Goal: Navigation & Orientation: Understand site structure

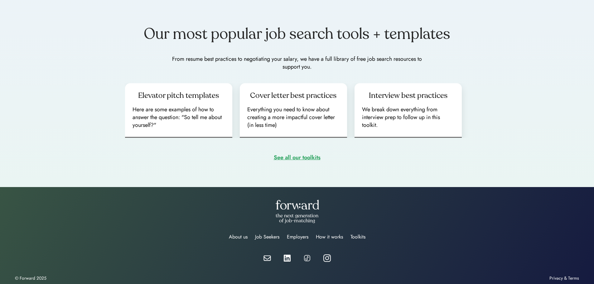
scroll to position [839, 0]
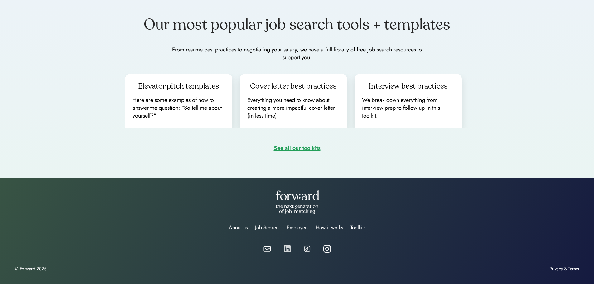
click at [287, 248] on img at bounding box center [286, 248] width 7 height 7
click at [245, 228] on div "About us" at bounding box center [238, 227] width 19 height 7
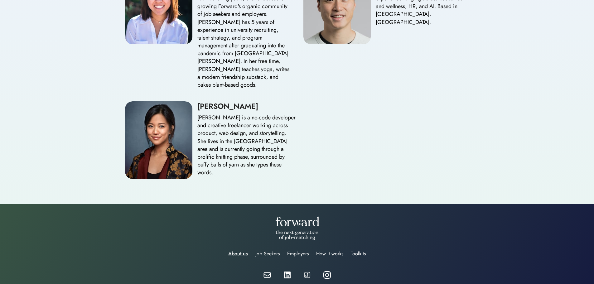
scroll to position [832, 0]
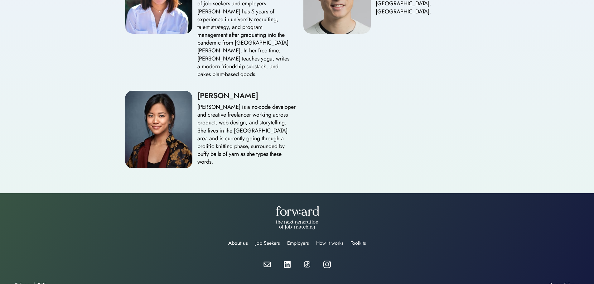
click at [355, 239] on div "Toolkits" at bounding box center [358, 242] width 15 height 7
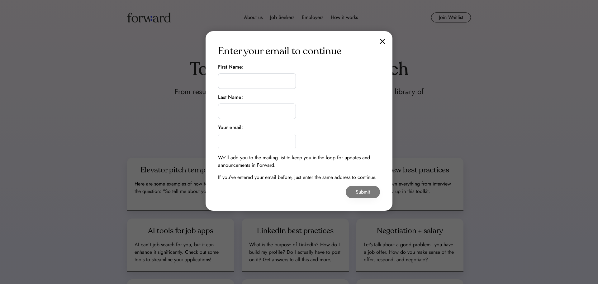
click at [382, 40] on img at bounding box center [382, 41] width 5 height 5
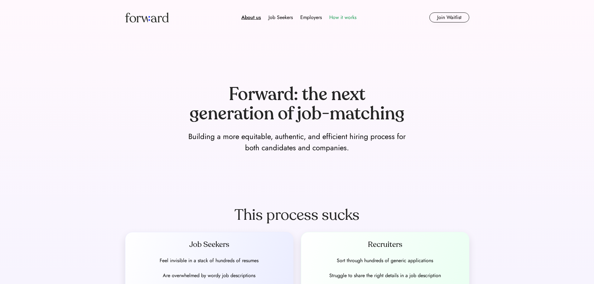
click at [344, 16] on div "How it works" at bounding box center [342, 17] width 27 height 7
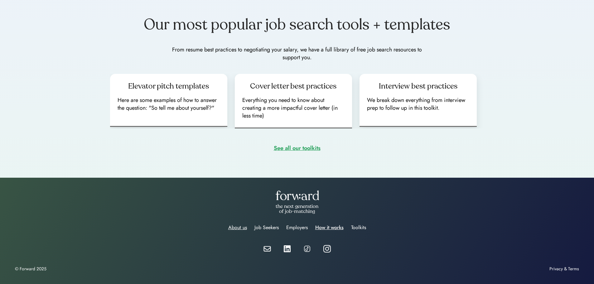
drag, startPoint x: 229, startPoint y: 226, endPoint x: 218, endPoint y: 224, distance: 10.5
click at [228, 226] on div "About us" at bounding box center [237, 227] width 19 height 7
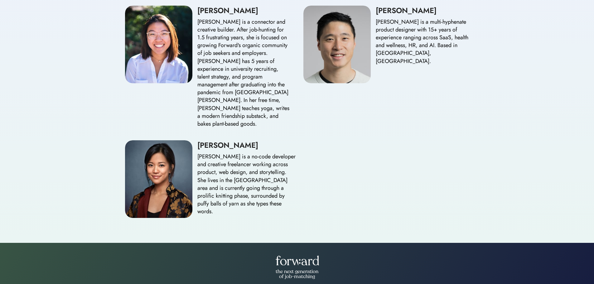
scroll to position [832, 0]
